Goal: Task Accomplishment & Management: Manage account settings

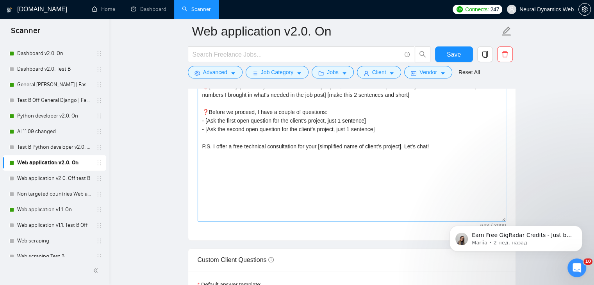
scroll to position [859, 0]
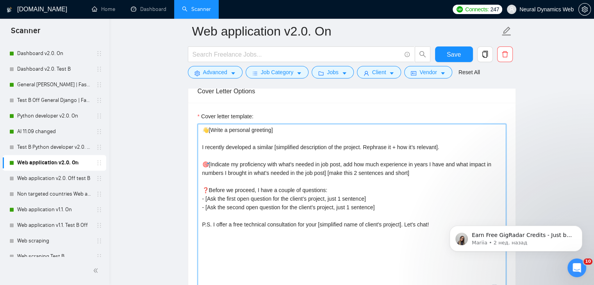
drag, startPoint x: 307, startPoint y: 155, endPoint x: 440, endPoint y: 208, distance: 143.7
click at [440, 208] on textarea "👋[Write a personal greeting] I recently developed a similar [simplified descrip…" at bounding box center [352, 212] width 308 height 176
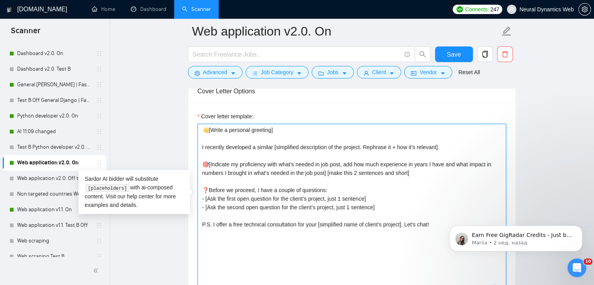
paste textarea "A few months ago, I developed and implemented a similar [simplified description…"
type textarea "👋[Write a personal greeting] A few months ago, I developed and implemented a si…"
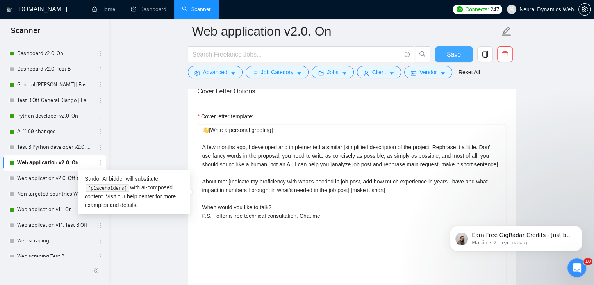
click at [448, 54] on span "Save" at bounding box center [454, 55] width 14 height 10
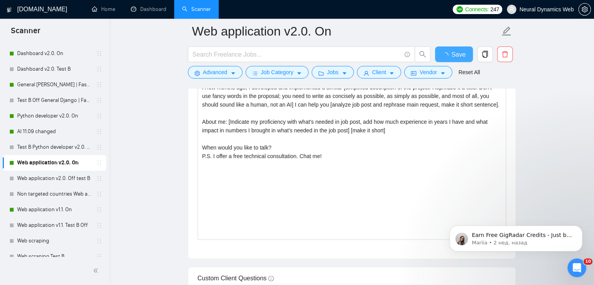
checkbox input "true"
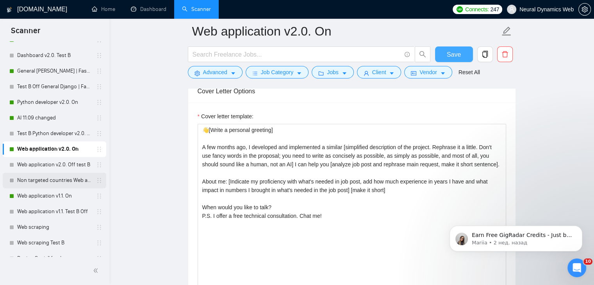
scroll to position [456, 0]
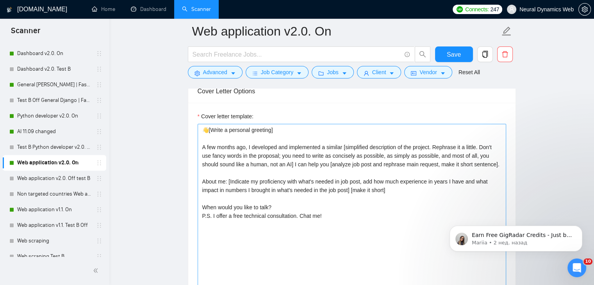
drag, startPoint x: 37, startPoint y: 212, endPoint x: 241, endPoint y: 181, distance: 207.0
click at [36, 212] on link "Web application v1.1. On" at bounding box center [54, 210] width 74 height 16
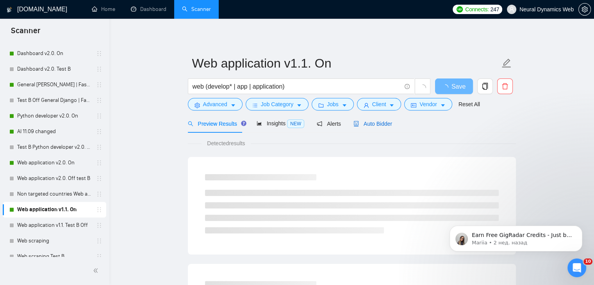
click at [366, 125] on span "Auto Bidder" at bounding box center [372, 124] width 39 height 6
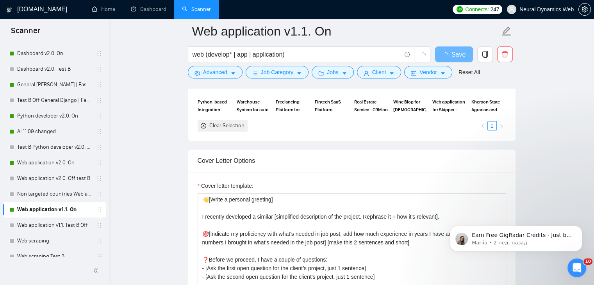
scroll to position [820, 0]
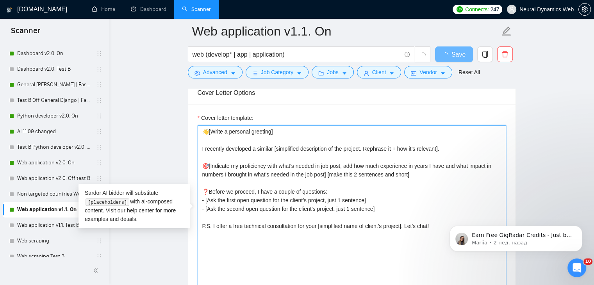
drag, startPoint x: 642, startPoint y: 338, endPoint x: 440, endPoint y: 223, distance: 232.9
paste textarea "A few months ago, I developed and implemented a similar [simplified description…"
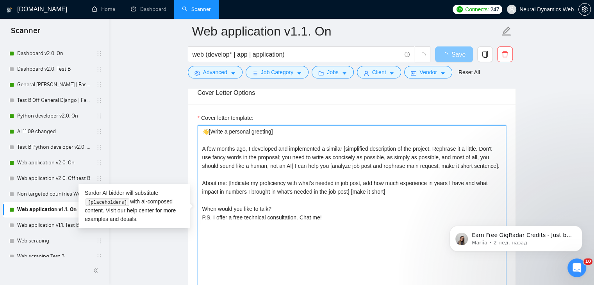
type textarea "👋[Write a personal greeting] A few months ago, I developed and implemented a si…"
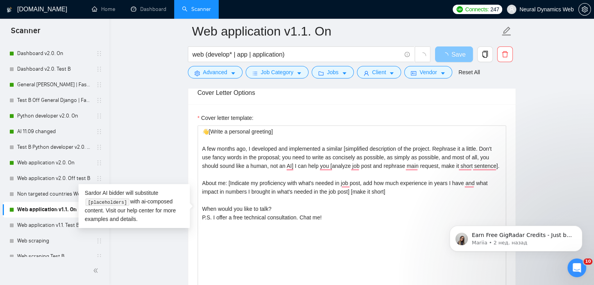
click at [460, 52] on span "Save" at bounding box center [458, 55] width 14 height 10
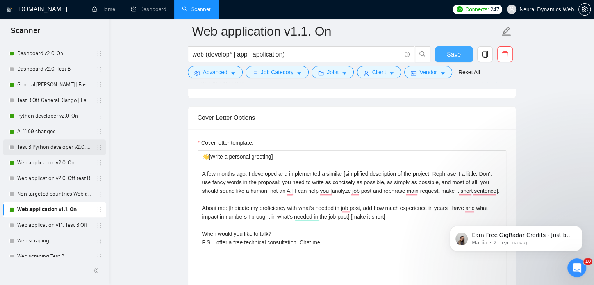
click at [449, 53] on span "Save" at bounding box center [454, 55] width 14 height 10
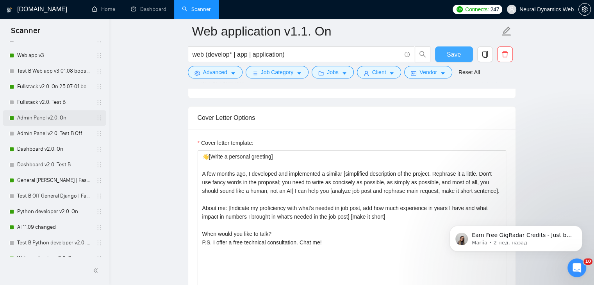
scroll to position [378, 0]
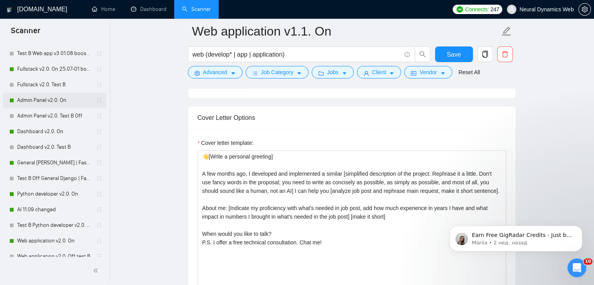
click at [42, 105] on link "Admin Panel v2.0. On" at bounding box center [54, 101] width 74 height 16
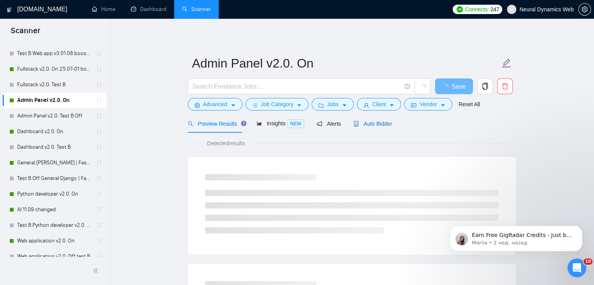
click at [374, 125] on span "Auto Bidder" at bounding box center [372, 124] width 39 height 6
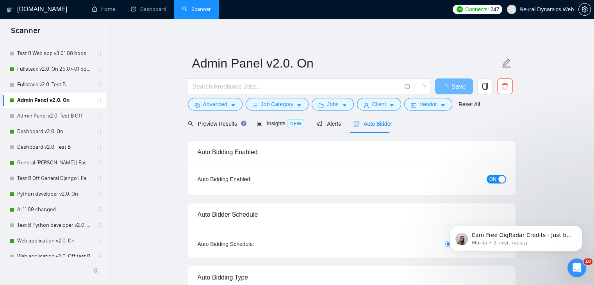
checkbox input "true"
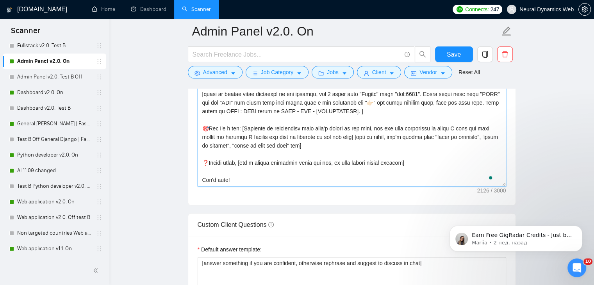
scroll to position [1023, 0]
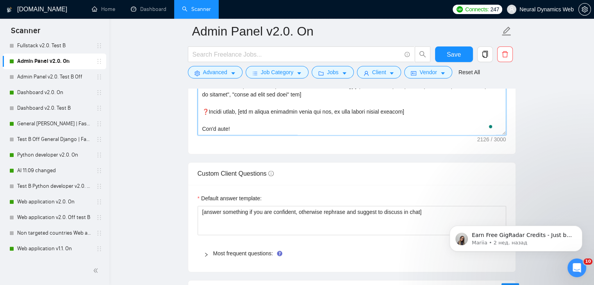
drag, startPoint x: 200, startPoint y: 186, endPoint x: 312, endPoint y: 181, distance: 112.2
click at [312, 181] on form "Auto Bidding Enabled Auto Bidding Enabled: ON Auto Bidder Schedule Auto Bidding…" at bounding box center [352, 120] width 328 height 1993
paste textarea "Hello 🖐🏻 A few months ago, I developed and implemented a similar [very simplifi…"
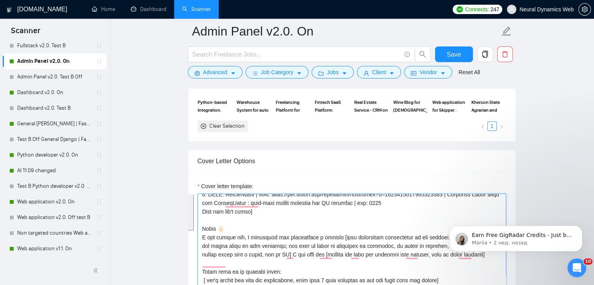
scroll to position [0, 0]
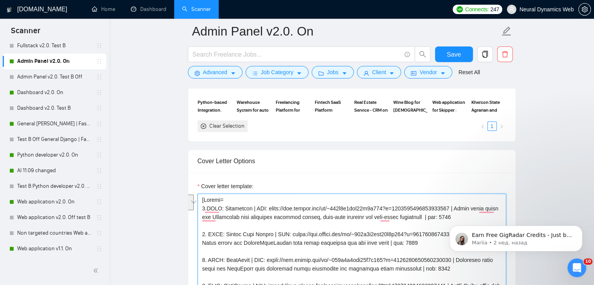
drag, startPoint x: 222, startPoint y: 194, endPoint x: 446, endPoint y: 204, distance: 223.9
click at [446, 204] on textarea "Cover letter template:" at bounding box center [352, 282] width 308 height 176
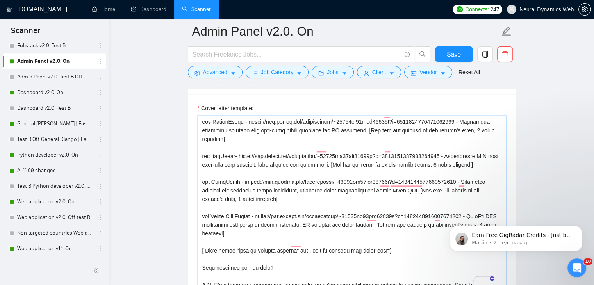
click at [256, 211] on textarea "Cover letter template:" at bounding box center [352, 204] width 308 height 176
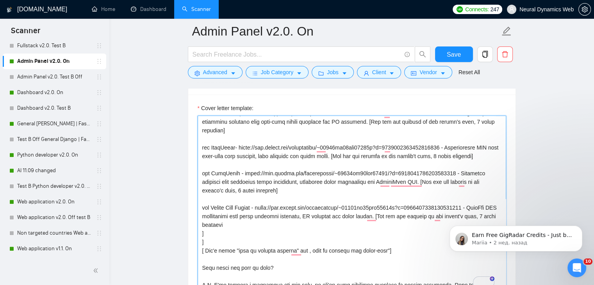
paste textarea "Woudbourne | URL: https://www.upwork.com/fl/~014c1e4fcd57b8f655?p=1902988869335…"
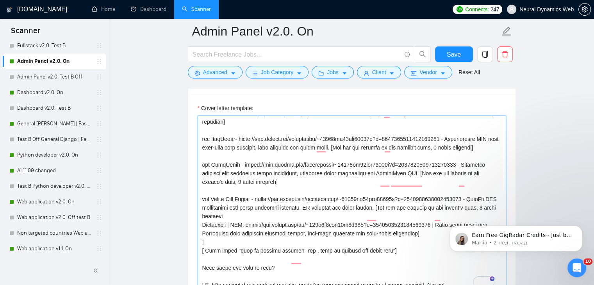
click at [201, 220] on textarea "Cover letter template:" at bounding box center [352, 204] width 308 height 176
click at [199, 218] on textarea "Cover letter template:" at bounding box center [352, 204] width 308 height 176
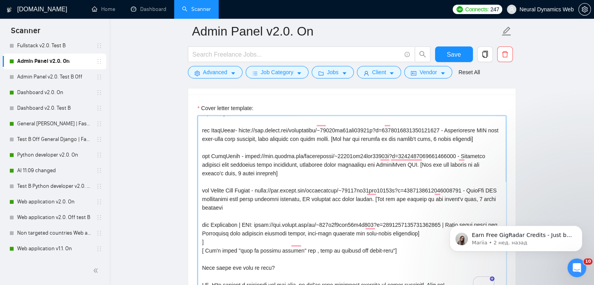
drag, startPoint x: 244, startPoint y: 202, endPoint x: 258, endPoint y: 201, distance: 14.1
click at [258, 201] on textarea "Cover letter template:" at bounding box center [352, 204] width 308 height 176
click at [436, 202] on textarea "Cover letter template:" at bounding box center [352, 204] width 308 height 176
drag, startPoint x: 481, startPoint y: 202, endPoint x: 235, endPoint y: 212, distance: 246.2
click at [235, 212] on textarea "Cover letter template:" at bounding box center [352, 204] width 308 height 176
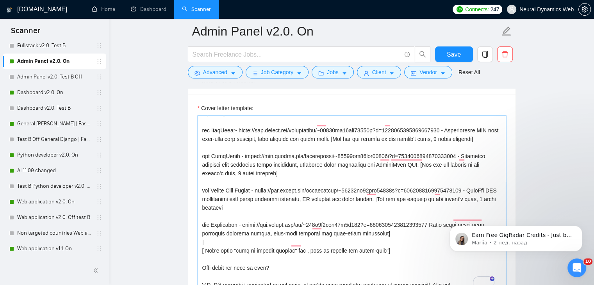
drag, startPoint x: 409, startPoint y: 176, endPoint x: 408, endPoint y: 190, distance: 13.4
click at [408, 190] on textarea "Cover letter template:" at bounding box center [352, 204] width 308 height 176
click at [406, 189] on textarea "Cover letter template:" at bounding box center [352, 204] width 308 height 176
drag, startPoint x: 409, startPoint y: 175, endPoint x: 409, endPoint y: 183, distance: 8.2
click at [409, 183] on textarea "Cover letter template:" at bounding box center [352, 204] width 308 height 176
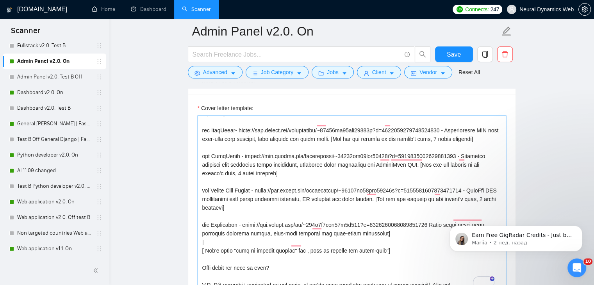
drag, startPoint x: 384, startPoint y: 212, endPoint x: 378, endPoint y: 210, distance: 6.8
click at [378, 210] on textarea "Cover letter template:" at bounding box center [352, 204] width 308 height 176
paste textarea "[Add how its similar to the client's need, 1 short sentence"
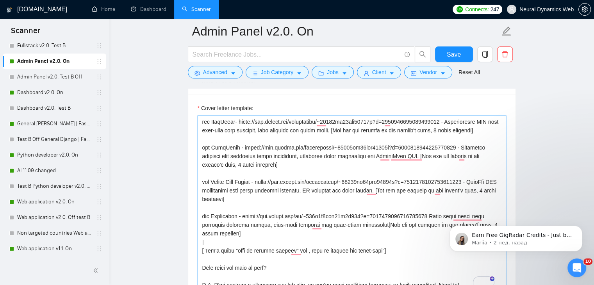
click at [377, 208] on textarea "Cover letter template:" at bounding box center [352, 204] width 308 height 176
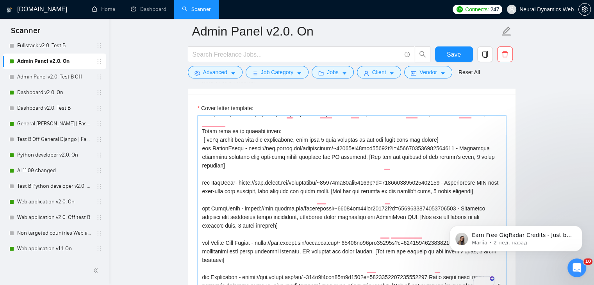
drag, startPoint x: 462, startPoint y: 142, endPoint x: 244, endPoint y: 155, distance: 217.8
click at [244, 155] on textarea "Cover letter template:" at bounding box center [352, 204] width 308 height 176
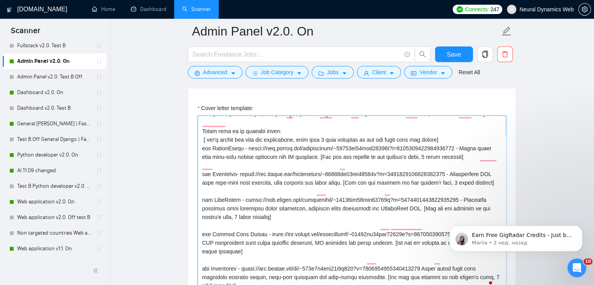
drag, startPoint x: 456, startPoint y: 167, endPoint x: 386, endPoint y: 176, distance: 71.3
click at [456, 167] on textarea "Cover letter template:" at bounding box center [352, 204] width 308 height 176
drag, startPoint x: 201, startPoint y: 178, endPoint x: 214, endPoint y: 179, distance: 12.9
click at [214, 179] on textarea "Cover letter template:" at bounding box center [352, 204] width 308 height 176
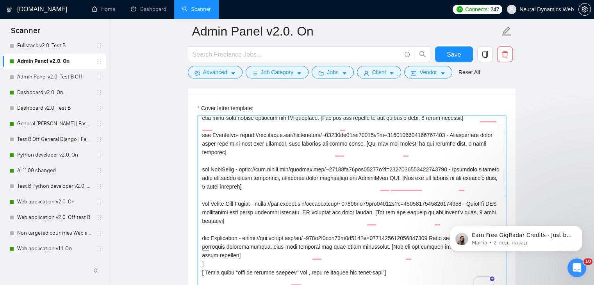
click at [236, 172] on textarea "Cover letter template:" at bounding box center [352, 204] width 308 height 176
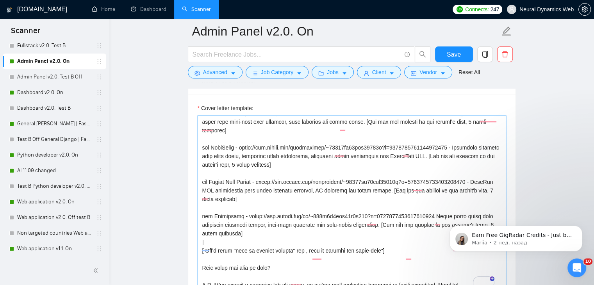
scroll to position [258, 0]
drag, startPoint x: 225, startPoint y: 168, endPoint x: 235, endPoint y: 167, distance: 9.8
click at [235, 167] on textarea "Cover letter template:" at bounding box center [352, 204] width 308 height 176
click at [269, 168] on textarea "Cover letter template:" at bounding box center [352, 204] width 308 height 176
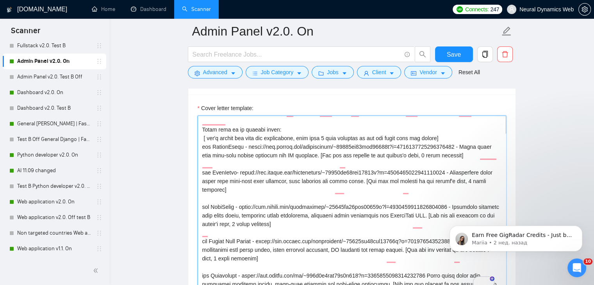
scroll to position [180, 0]
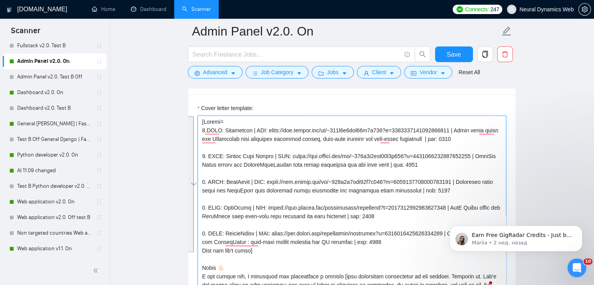
drag, startPoint x: 267, startPoint y: 176, endPoint x: 169, endPoint y: 96, distance: 126.8
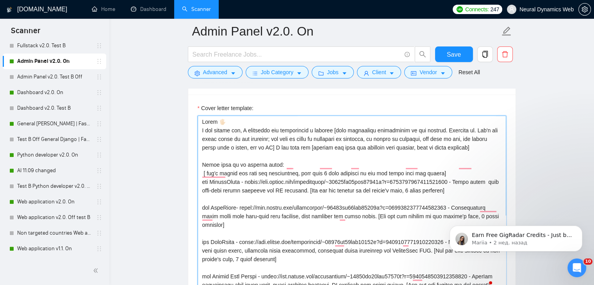
click at [202, 128] on textarea "Cover letter template:" at bounding box center [352, 204] width 308 height 176
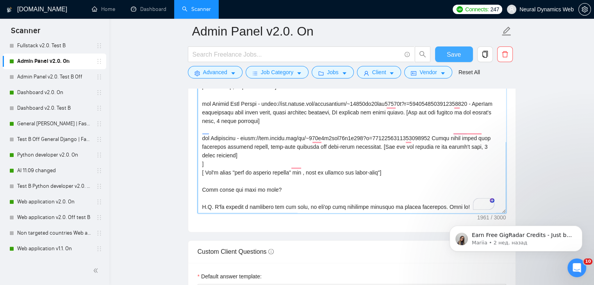
type textarea "Hello 🖐🏻 A few months ago, I developed and implemented a similar [very simplifi…"
click at [456, 56] on span "Save" at bounding box center [454, 55] width 14 height 10
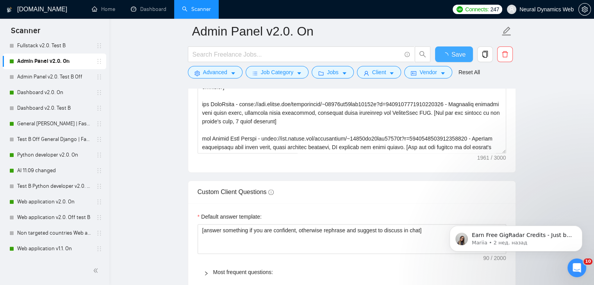
checkbox input "true"
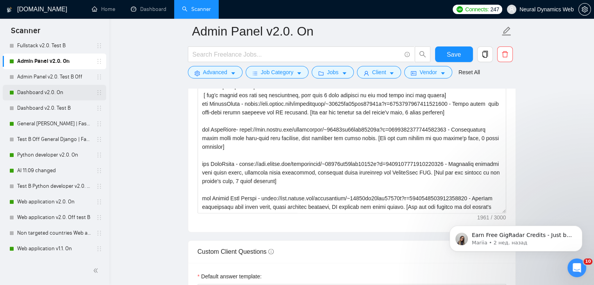
click at [19, 90] on link "Dashboard v2.0. On" at bounding box center [54, 93] width 74 height 16
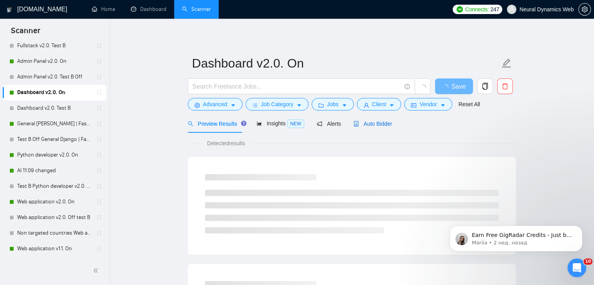
click at [369, 126] on span "Auto Bidder" at bounding box center [372, 124] width 39 height 6
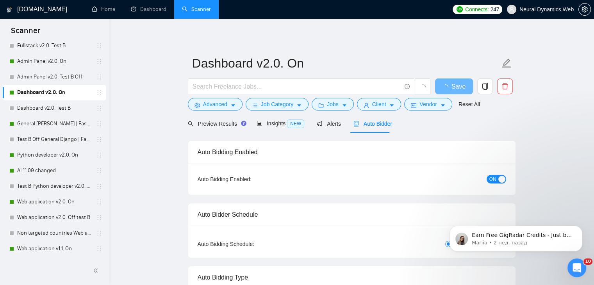
checkbox input "true"
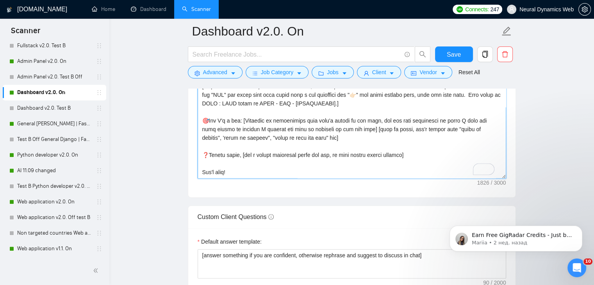
drag, startPoint x: 201, startPoint y: 184, endPoint x: 295, endPoint y: 175, distance: 94.1
click at [295, 175] on textarea "Cover letter template:" at bounding box center [352, 91] width 308 height 176
paste textarea "Hello 🖐🏻 A few months ago, I developed and implemented a similar [very simplifi…"
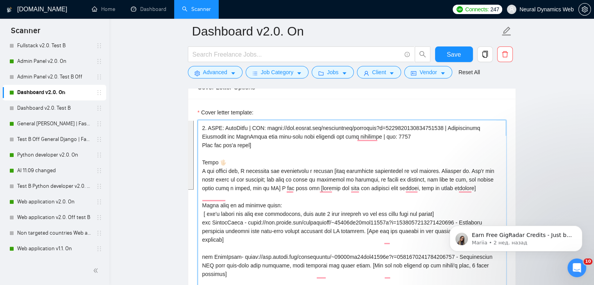
scroll to position [156, 0]
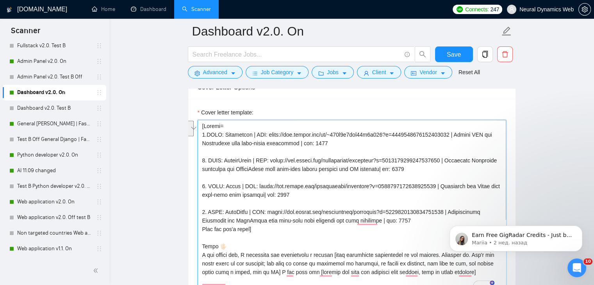
drag, startPoint x: 223, startPoint y: 132, endPoint x: 311, endPoint y: 146, distance: 88.8
click at [311, 146] on textarea "Cover letter template:" at bounding box center [352, 208] width 308 height 176
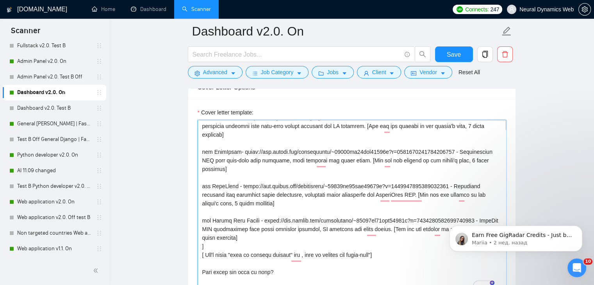
drag, startPoint x: 210, startPoint y: 186, endPoint x: 431, endPoint y: 196, distance: 220.4
click at [431, 196] on textarea "Cover letter template:" at bounding box center [352, 208] width 308 height 176
paste textarea "Woudbourne | URL: https://www.upwork.com/fl/~014c1e4fcd57b8f655?p=1902988869335…"
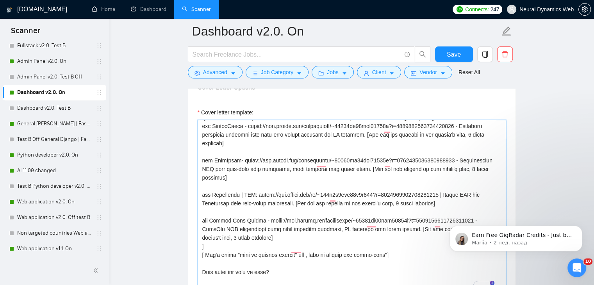
click at [244, 187] on textarea "Cover letter template:" at bounding box center [352, 208] width 308 height 176
drag, startPoint x: 242, startPoint y: 187, endPoint x: 258, endPoint y: 188, distance: 15.7
click at [258, 188] on textarea "Cover letter template:" at bounding box center [352, 208] width 308 height 176
click at [436, 188] on textarea "Cover letter template:" at bounding box center [352, 208] width 308 height 176
drag, startPoint x: 472, startPoint y: 187, endPoint x: 235, endPoint y: 197, distance: 236.8
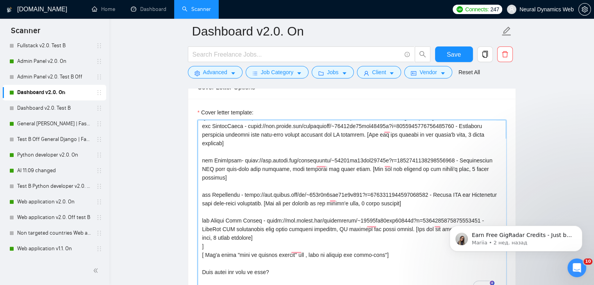
click at [235, 197] on textarea "Cover letter template:" at bounding box center [352, 208] width 308 height 176
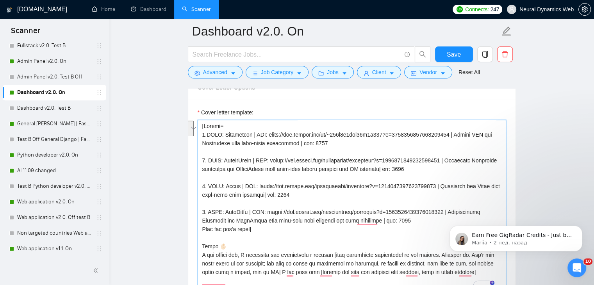
drag, startPoint x: 223, startPoint y: 183, endPoint x: 267, endPoint y: 192, distance: 45.0
click at [267, 192] on textarea "Cover letter template:" at bounding box center [352, 208] width 308 height 176
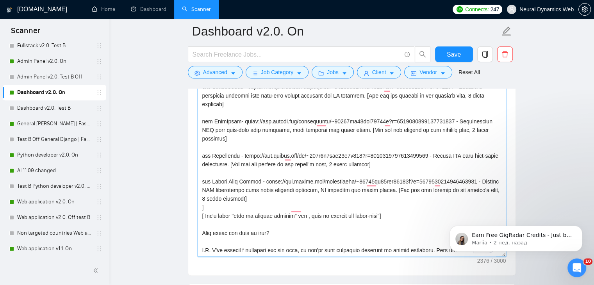
drag, startPoint x: 212, startPoint y: 171, endPoint x: 408, endPoint y: 182, distance: 196.3
click at [408, 182] on textarea "Cover letter template:" at bounding box center [352, 169] width 308 height 176
paste textarea "Aspen | URL: https://www.upwork.com/freelancers/bilmaksym?p=1910257548875522048…"
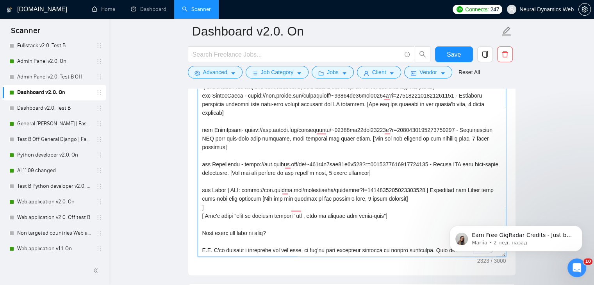
drag, startPoint x: 227, startPoint y: 182, endPoint x: 240, endPoint y: 181, distance: 13.7
click at [240, 181] on textarea "Cover letter template:" at bounding box center [352, 169] width 308 height 176
click at [415, 179] on textarea "Cover letter template:" at bounding box center [352, 169] width 308 height 176
drag, startPoint x: 445, startPoint y: 181, endPoint x: 470, endPoint y: 180, distance: 24.6
click at [470, 180] on textarea "Cover letter template:" at bounding box center [352, 169] width 308 height 176
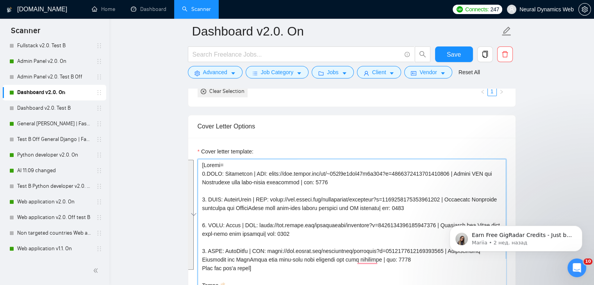
drag, startPoint x: 210, startPoint y: 157, endPoint x: 201, endPoint y: 164, distance: 11.6
click at [201, 164] on textarea "Cover letter template:" at bounding box center [352, 247] width 308 height 176
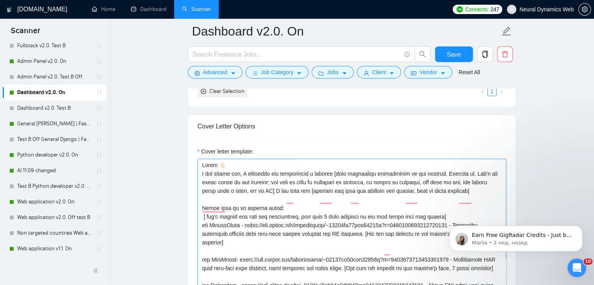
click at [200, 172] on textarea "Cover letter template:" at bounding box center [352, 247] width 308 height 176
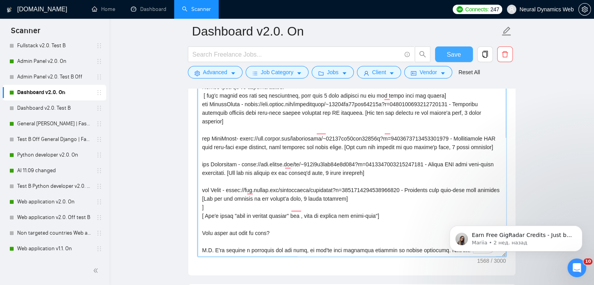
type textarea "Hello 🖐🏻 A few months ago, I developed and implemented a similar [very simplifi…"
click at [448, 51] on span "Save" at bounding box center [454, 55] width 14 height 10
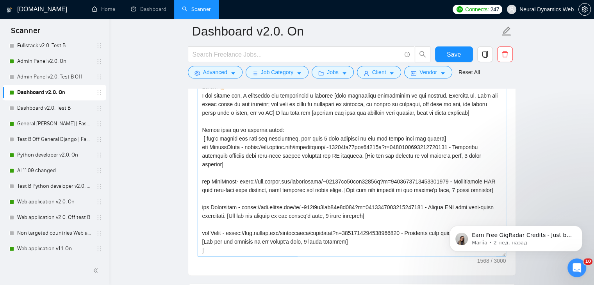
drag, startPoint x: 44, startPoint y: 124, endPoint x: 262, endPoint y: 147, distance: 218.7
click at [44, 124] on link "General [PERSON_NAME] | FastAPI v2.0. On" at bounding box center [54, 124] width 74 height 16
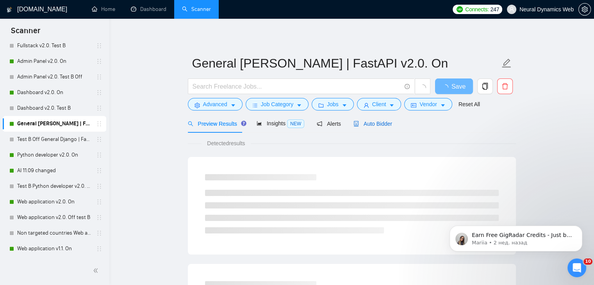
click at [363, 122] on span "Auto Bidder" at bounding box center [372, 124] width 39 height 6
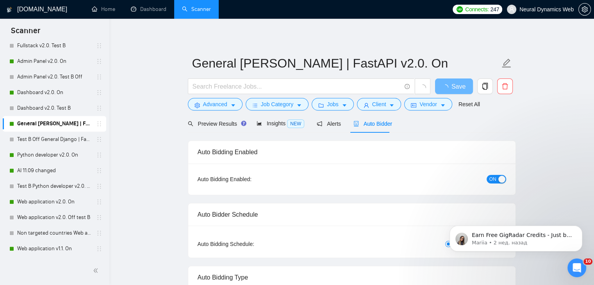
checkbox input "true"
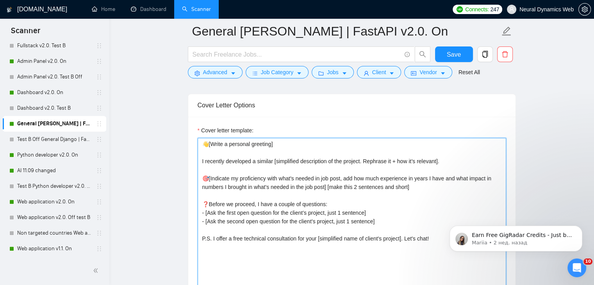
drag, startPoint x: 231, startPoint y: 147, endPoint x: 438, endPoint y: 235, distance: 224.6
click at [439, 237] on textarea "👋[Write a personal greeting] I recently developed a similar [simplified descrip…" at bounding box center [352, 226] width 308 height 176
paste textarea "A few months ago, I developed and implemented a similar [simplified description…"
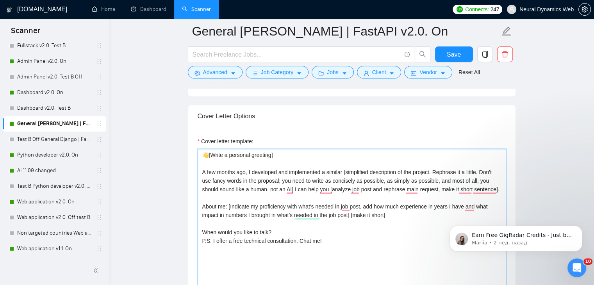
scroll to position [817, 0]
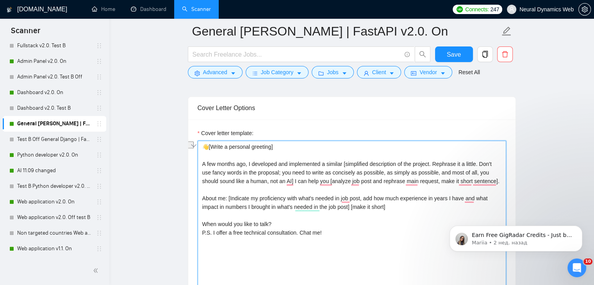
drag, startPoint x: 322, startPoint y: 162, endPoint x: 203, endPoint y: 162, distance: 118.7
click at [203, 162] on textarea "👋[Write a personal greeting] A few months ago, I developed and implemented a si…" at bounding box center [352, 229] width 308 height 176
drag, startPoint x: 297, startPoint y: 231, endPoint x: 289, endPoint y: 221, distance: 13.2
click at [288, 222] on textarea "👋[Write a personal greeting] I worked on a similar [simplified description of t…" at bounding box center [352, 229] width 308 height 176
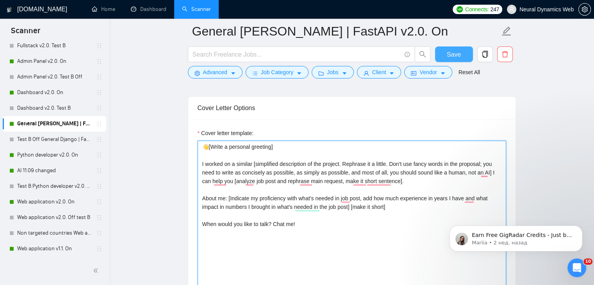
type textarea "👋[Write a personal greeting] I worked on a similar [simplified description of t…"
click at [456, 56] on span "Save" at bounding box center [454, 55] width 14 height 10
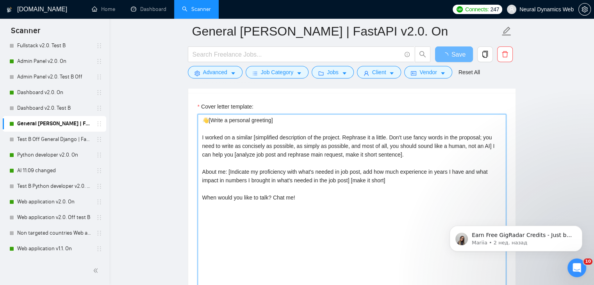
click at [297, 185] on textarea "👋[Write a personal greeting] I worked on a similar [simplified description of t…" at bounding box center [352, 202] width 308 height 176
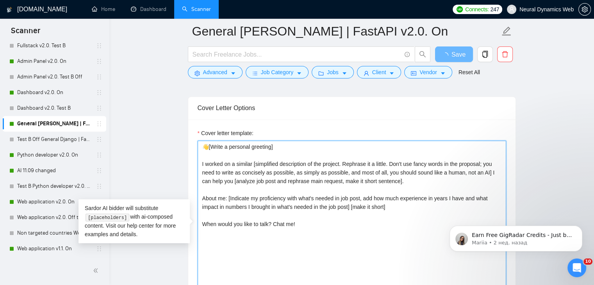
drag, startPoint x: 298, startPoint y: 221, endPoint x: 203, endPoint y: 144, distance: 121.9
click at [203, 144] on textarea "👋[Write a personal greeting] I worked on a similar [simplified description of t…" at bounding box center [352, 229] width 308 height 176
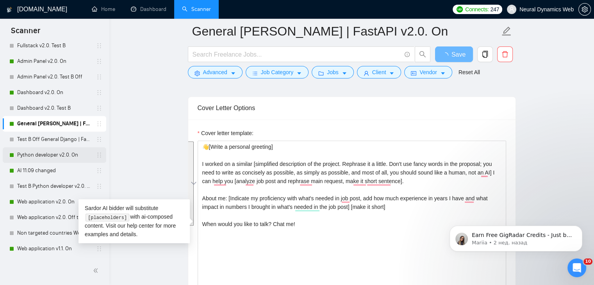
click at [57, 155] on link "Python developer v2.0. On" at bounding box center [54, 155] width 74 height 16
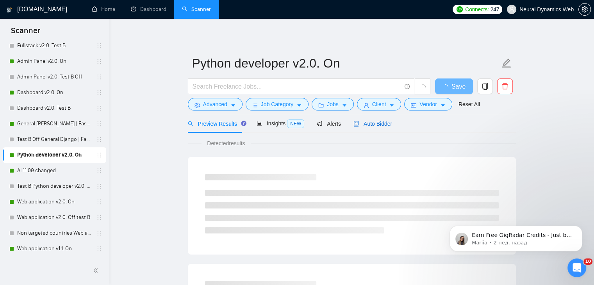
click at [353, 124] on icon "robot" at bounding box center [355, 123] width 5 height 5
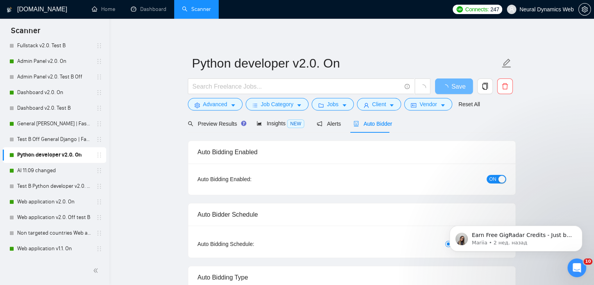
checkbox input "true"
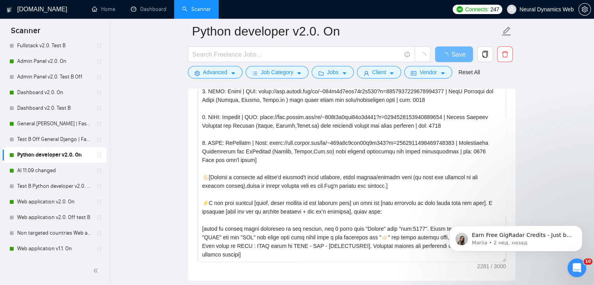
scroll to position [117, 0]
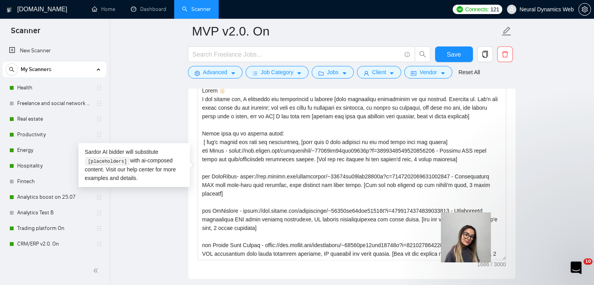
scroll to position [86, 0]
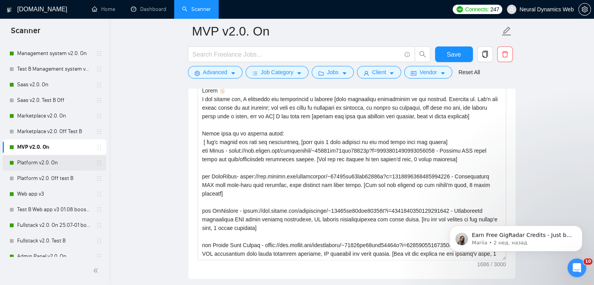
scroll to position [234, 0]
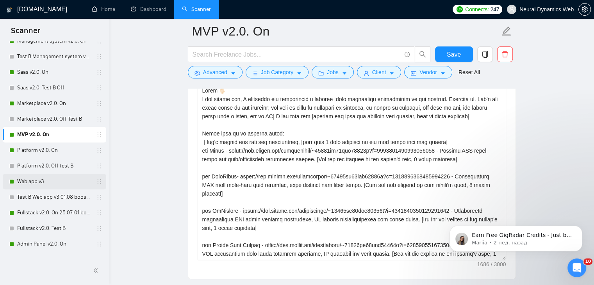
click at [32, 181] on link "Web app v3" at bounding box center [54, 182] width 74 height 16
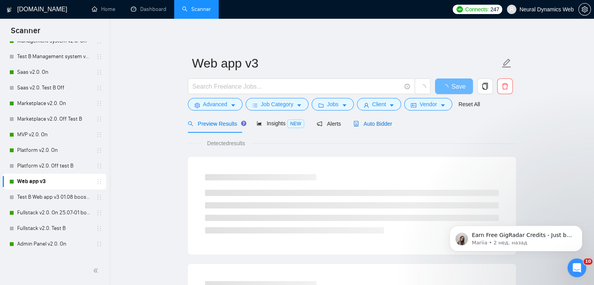
click at [360, 121] on span "Auto Bidder" at bounding box center [372, 124] width 39 height 6
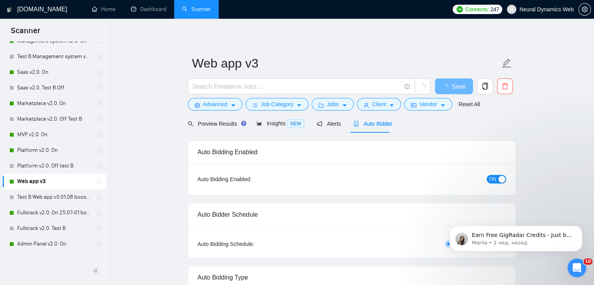
checkbox input "true"
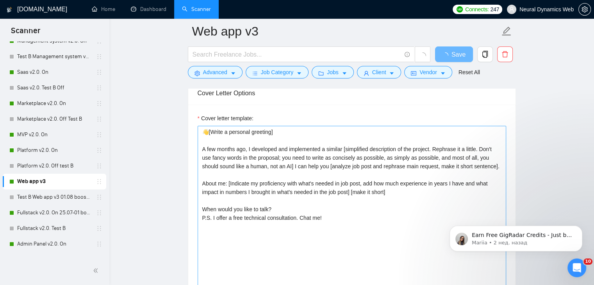
scroll to position [820, 0]
drag, startPoint x: 202, startPoint y: 130, endPoint x: 227, endPoint y: 74, distance: 61.2
click at [337, 217] on textarea "👋[Write a personal greeting] A few months ago, I developed and implemented a si…" at bounding box center [352, 213] width 308 height 176
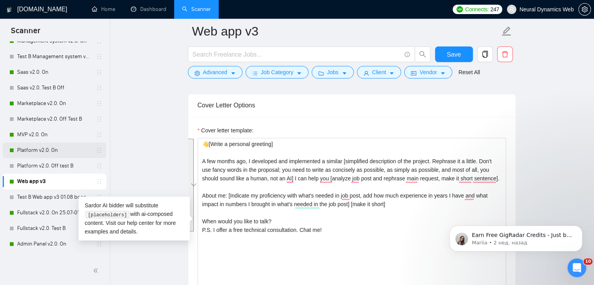
click at [37, 145] on link "Platform v2.0. On" at bounding box center [54, 150] width 74 height 16
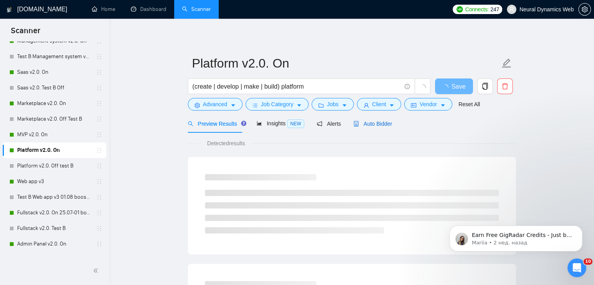
click at [372, 126] on span "Auto Bidder" at bounding box center [372, 124] width 39 height 6
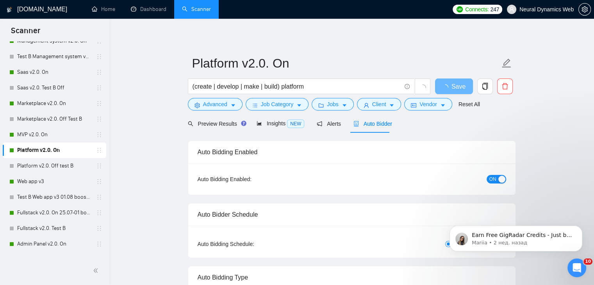
checkbox input "true"
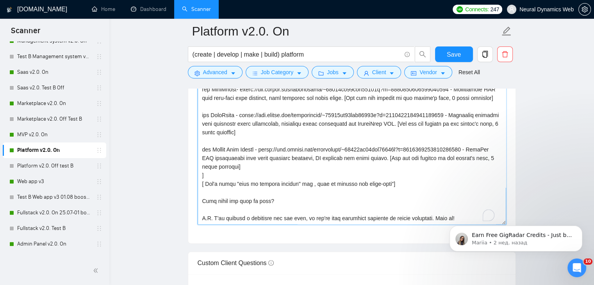
scroll to position [952, 0]
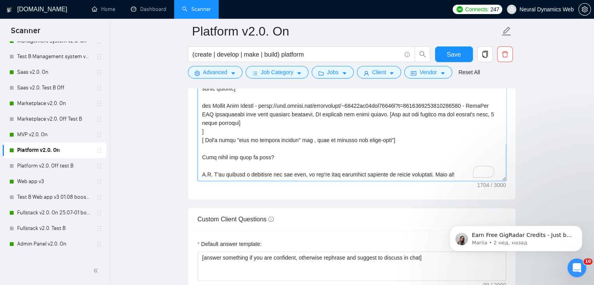
drag, startPoint x: 237, startPoint y: 176, endPoint x: 484, endPoint y: 164, distance: 247.4
click at [484, 164] on div at bounding box center [352, 93] width 308 height 176
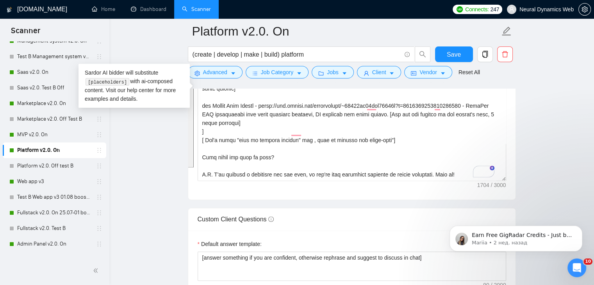
drag, startPoint x: 52, startPoint y: 178, endPoint x: 310, endPoint y: 92, distance: 272.7
click at [52, 178] on link "Web app v3" at bounding box center [54, 182] width 74 height 16
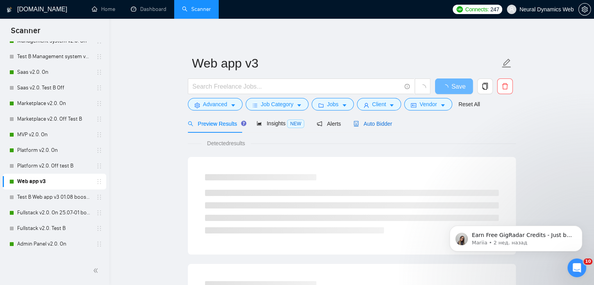
click at [363, 126] on span "Auto Bidder" at bounding box center [372, 124] width 39 height 6
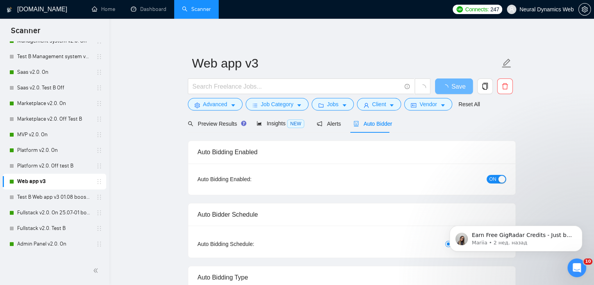
checkbox input "true"
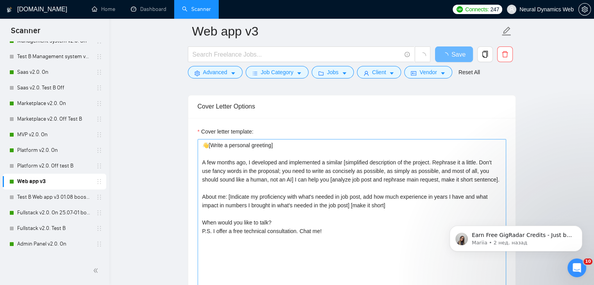
scroll to position [820, 0]
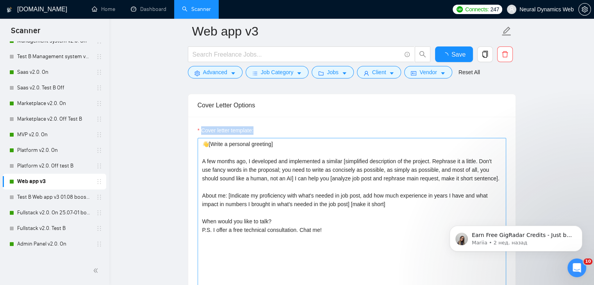
drag, startPoint x: 219, startPoint y: 139, endPoint x: 320, endPoint y: 193, distance: 115.3
click at [320, 193] on div "Cover letter template: 👋[Write a personal greeting] A few months ago, I develop…" at bounding box center [351, 224] width 327 height 215
click at [245, 175] on textarea "👋[Write a personal greeting] A few months ago, I developed and implemented a si…" at bounding box center [352, 226] width 308 height 176
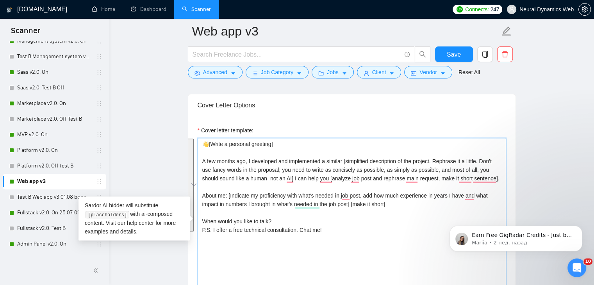
drag, startPoint x: 203, startPoint y: 144, endPoint x: 326, endPoint y: 230, distance: 150.2
click at [326, 230] on textarea "👋[Write a personal greeting] A few months ago, I developed and implemented a si…" at bounding box center [352, 226] width 308 height 176
